Goal: Transaction & Acquisition: Purchase product/service

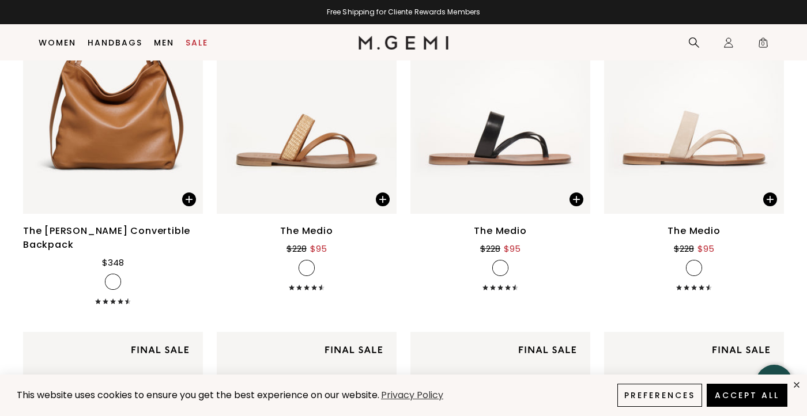
scroll to position [1345, 0]
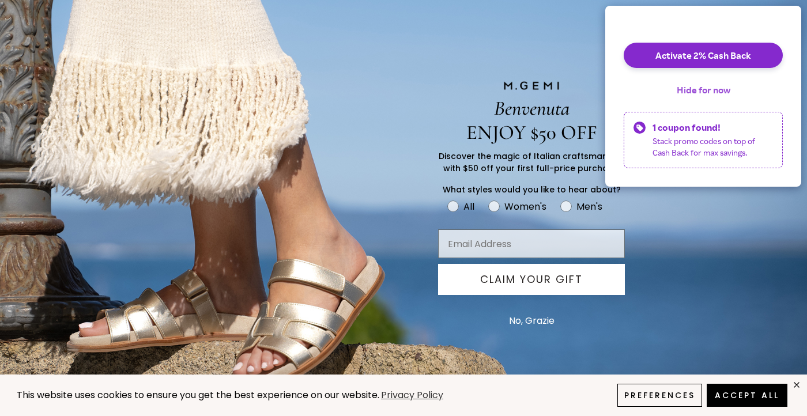
click at [713, 99] on button "Hide for now" at bounding box center [704, 89] width 72 height 25
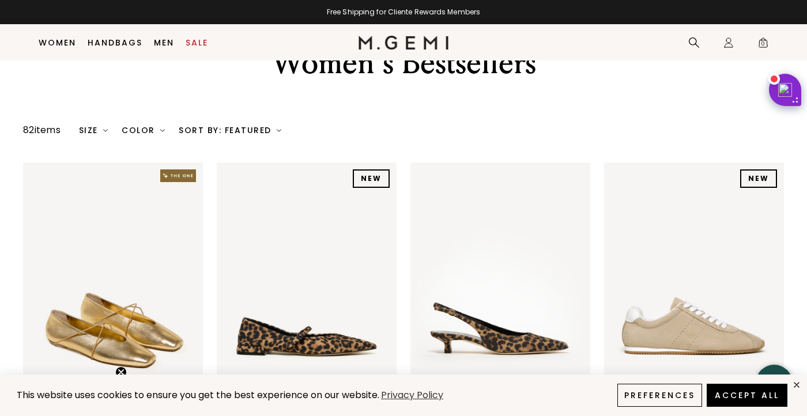
scroll to position [0, 0]
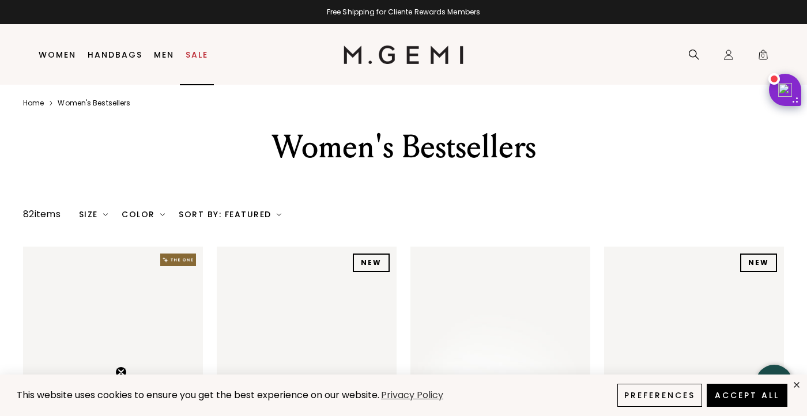
click at [199, 55] on link "Sale" at bounding box center [197, 54] width 22 height 9
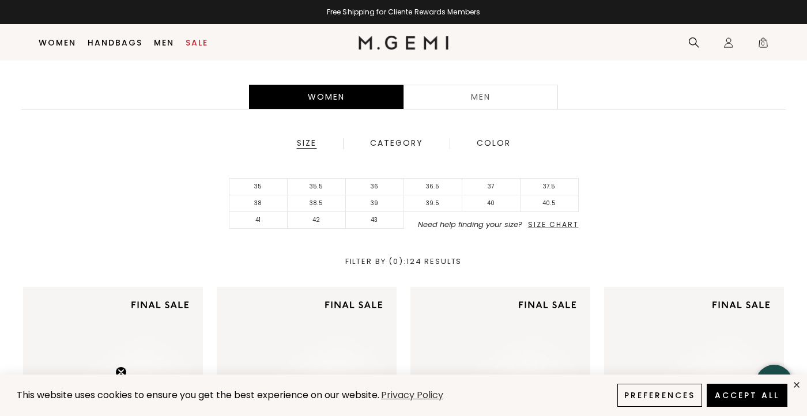
scroll to position [221, 0]
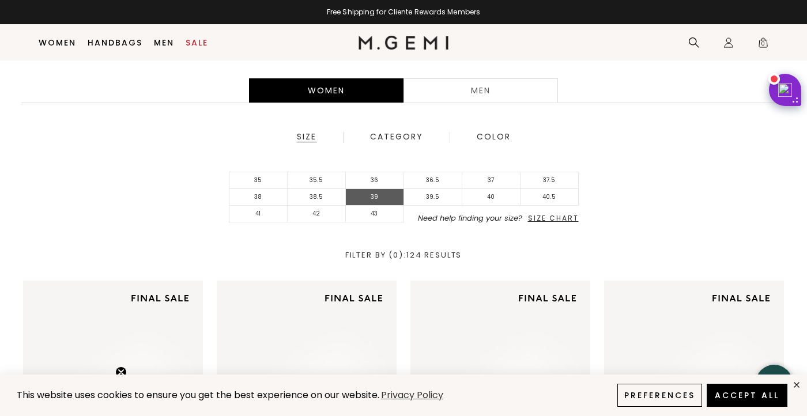
click at [373, 194] on li "39" at bounding box center [375, 197] width 58 height 17
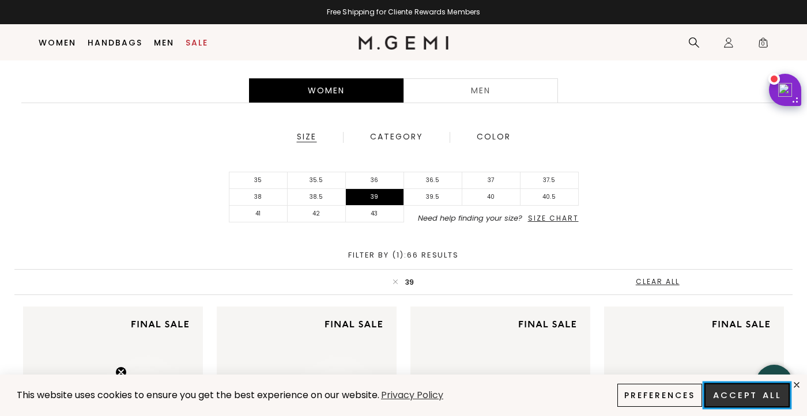
click at [740, 392] on button "Accept All" at bounding box center [746, 395] width 85 height 24
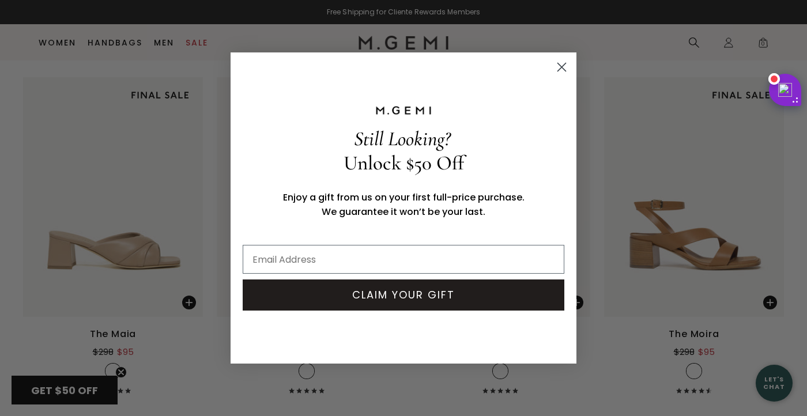
scroll to position [5353, 0]
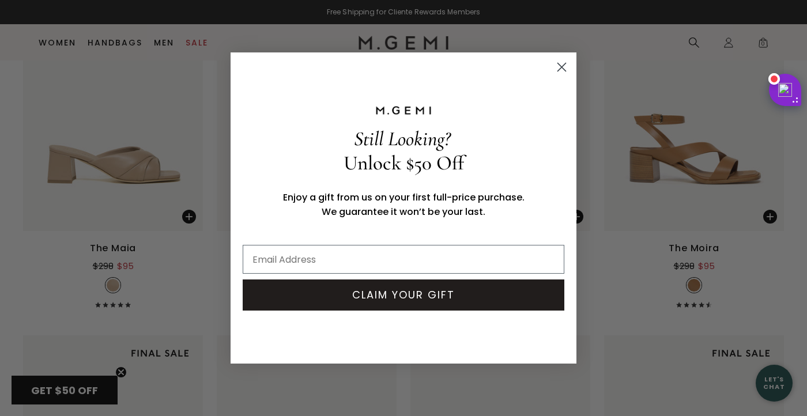
click at [563, 68] on icon "Close dialog" at bounding box center [562, 67] width 8 height 8
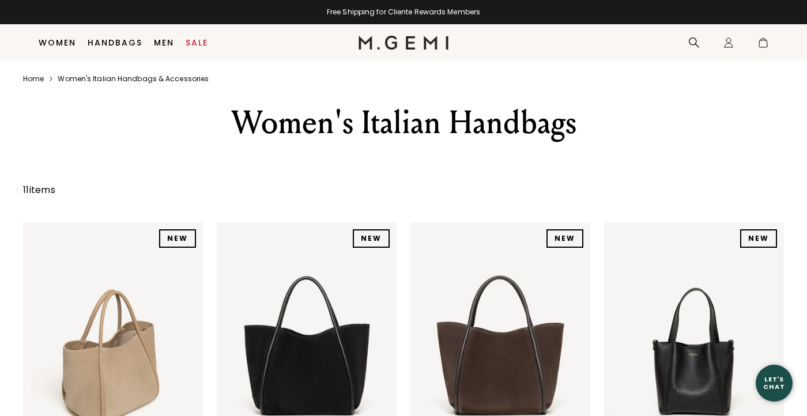
scroll to position [1161, 0]
